Goal: Information Seeking & Learning: Learn about a topic

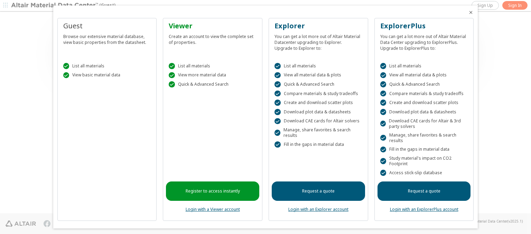
click at [468, 12] on icon "Close" at bounding box center [471, 13] width 6 height 6
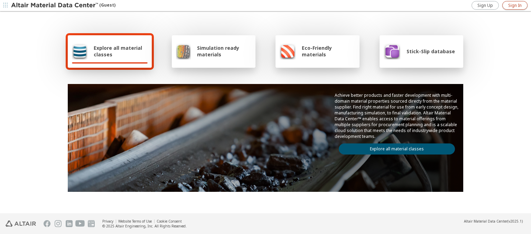
click at [515, 5] on span "Sign In" at bounding box center [514, 6] width 13 height 6
click at [55, 6] on img at bounding box center [55, 5] width 88 height 7
click at [118, 51] on span "Explore all material classes" at bounding box center [121, 51] width 54 height 13
click at [394, 147] on link "Explore all material classes" at bounding box center [397, 149] width 116 height 11
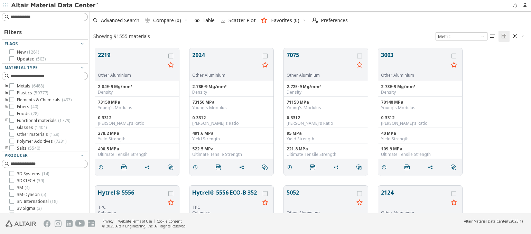
scroll to position [165, 436]
type input "******"
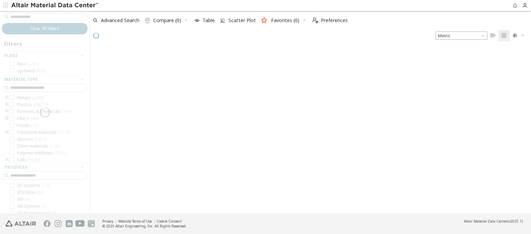
scroll to position [164, 436]
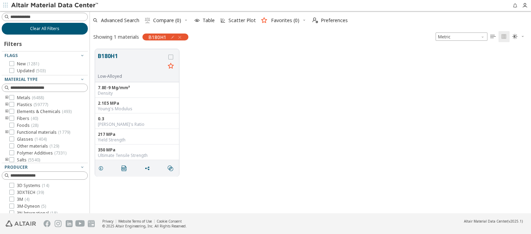
click at [42, 28] on span "Clear All Filters" at bounding box center [44, 29] width 29 height 6
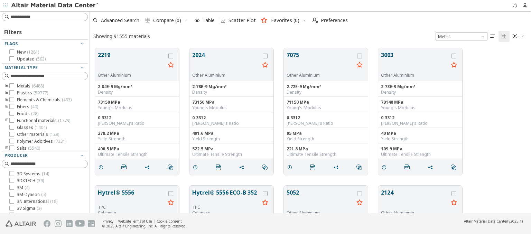
scroll to position [165, 436]
click at [55, 6] on img at bounding box center [55, 5] width 88 height 7
